Goal: Find specific page/section

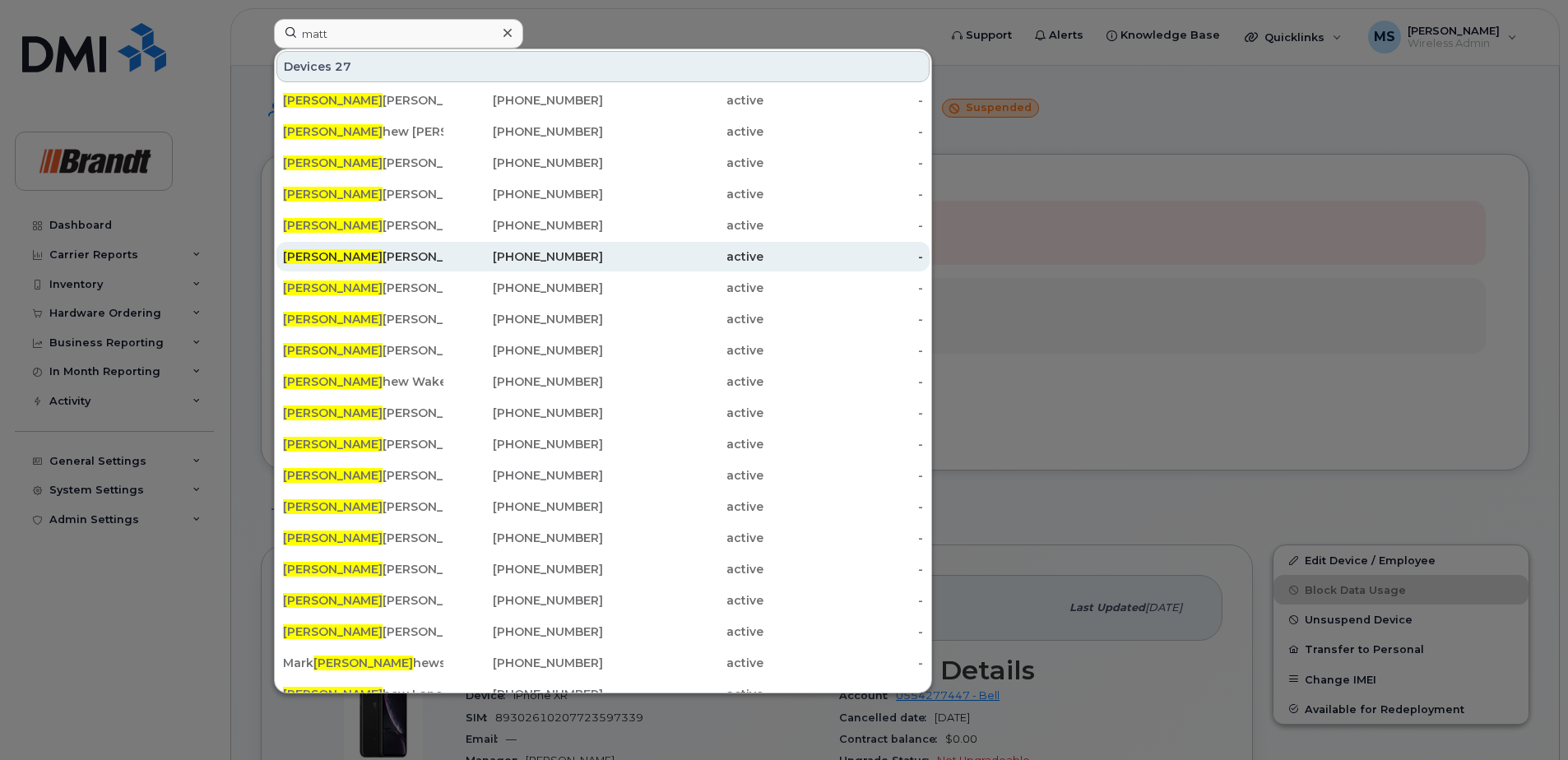
type input "matt"
click at [402, 255] on div "[PERSON_NAME]" at bounding box center [363, 256] width 160 height 16
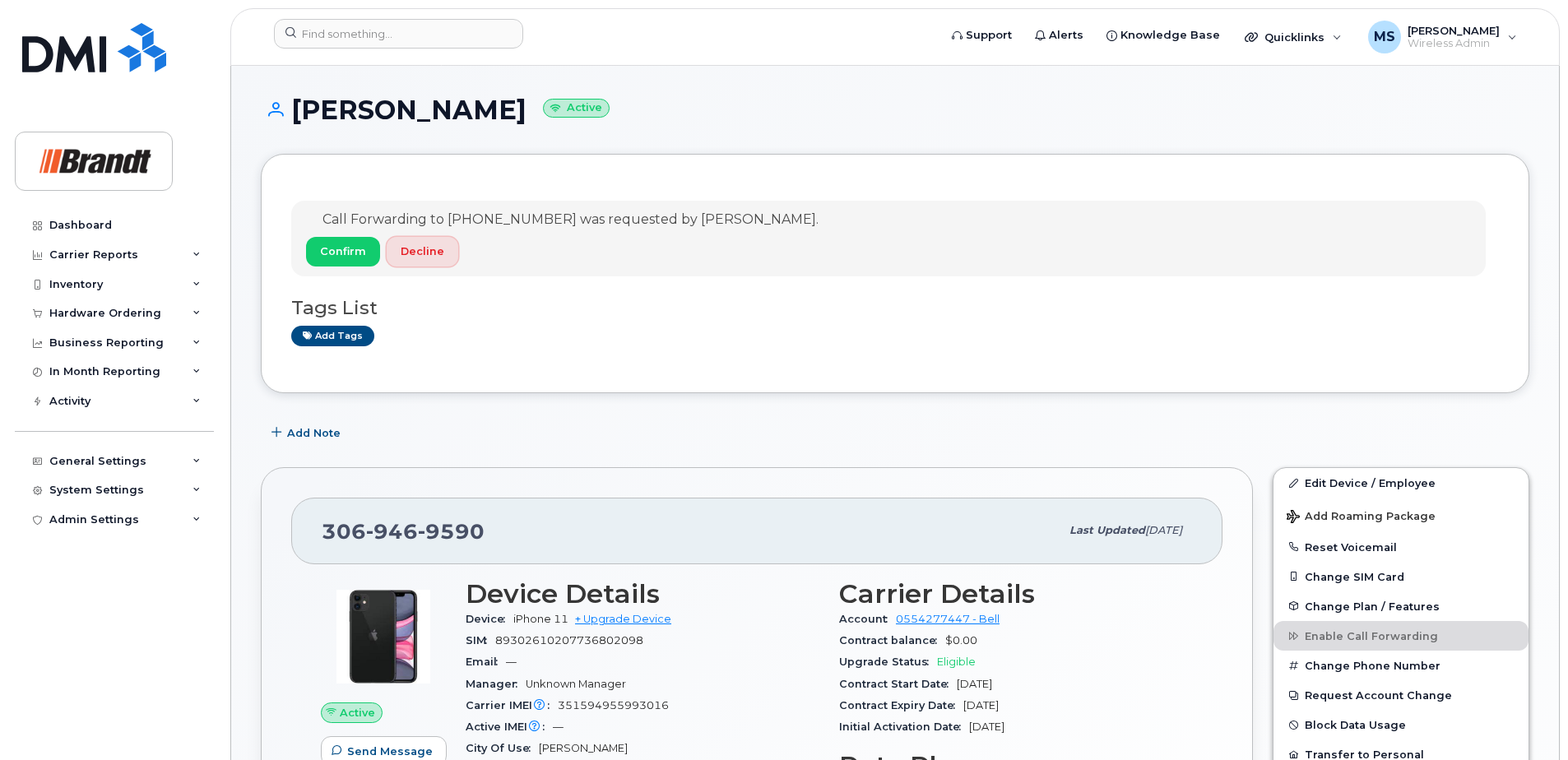
click at [420, 257] on span "Decline" at bounding box center [422, 251] width 44 height 15
